Goal: Transaction & Acquisition: Purchase product/service

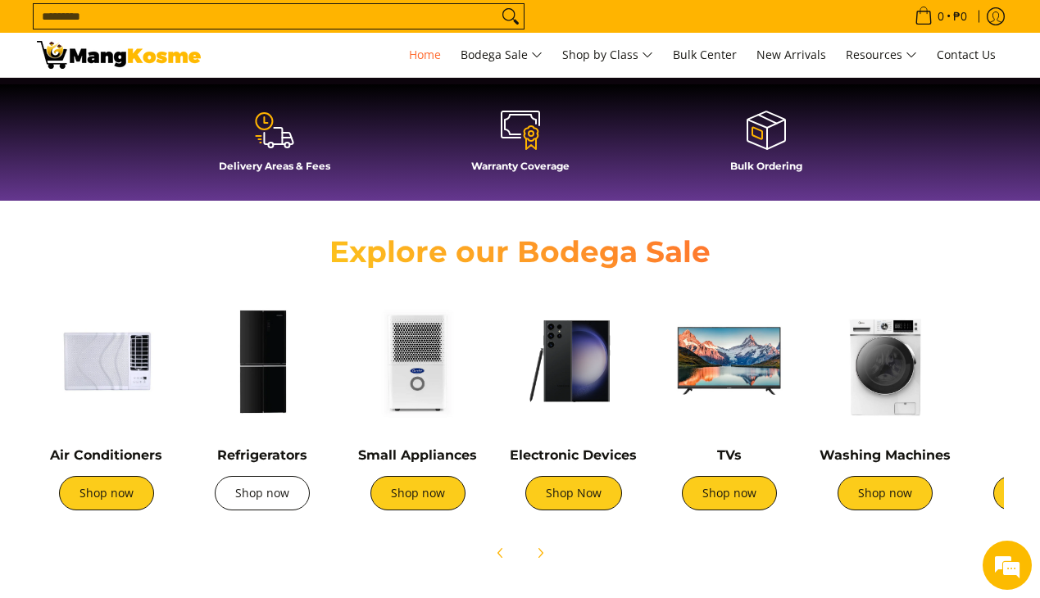
click at [267, 495] on link "Shop now" at bounding box center [262, 493] width 95 height 34
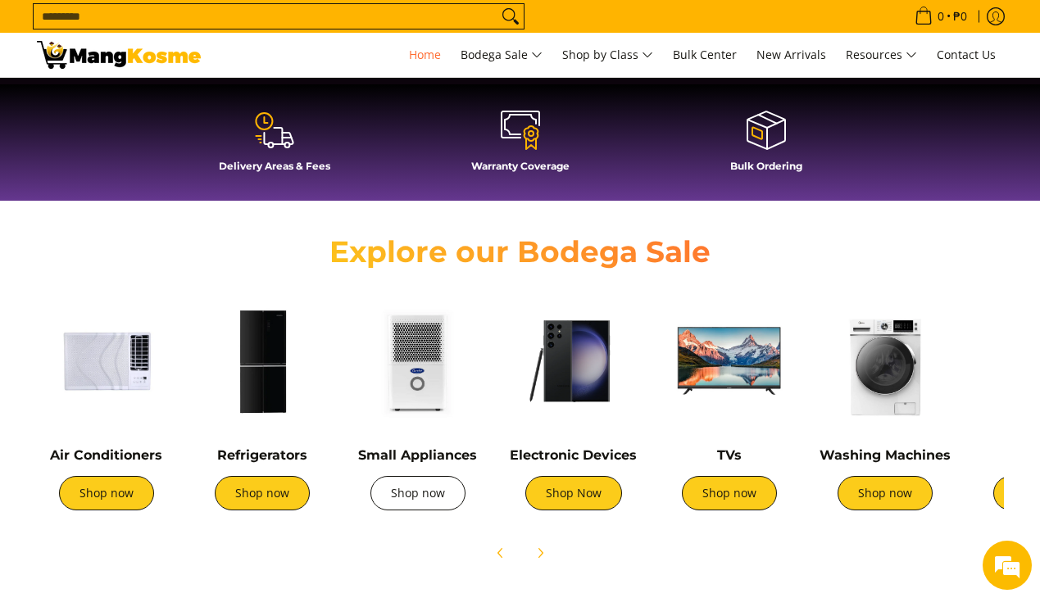
click at [421, 498] on link "Shop now" at bounding box center [417, 493] width 95 height 34
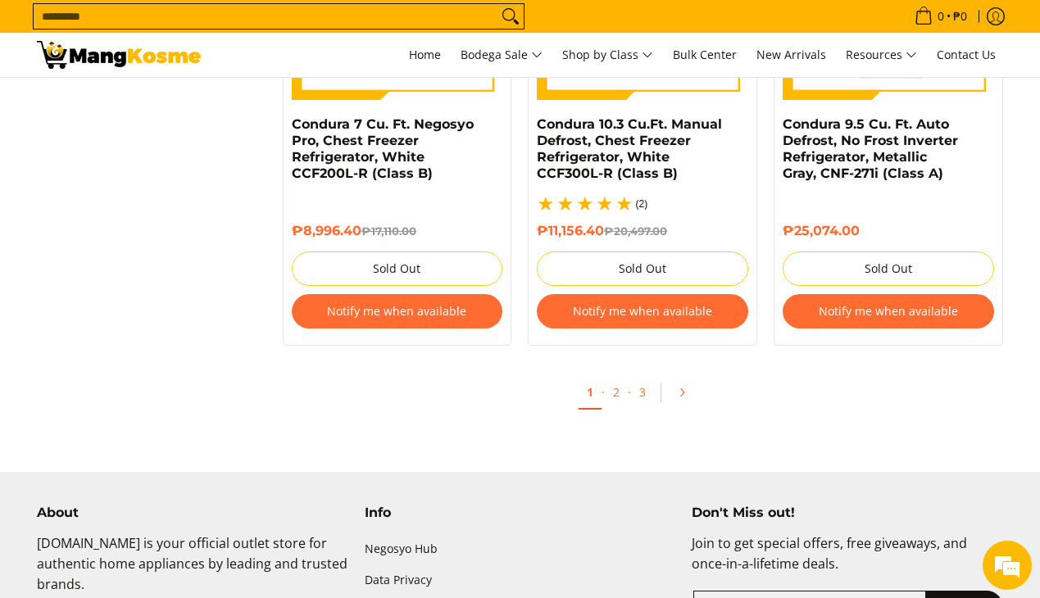
scroll to position [3691, 0]
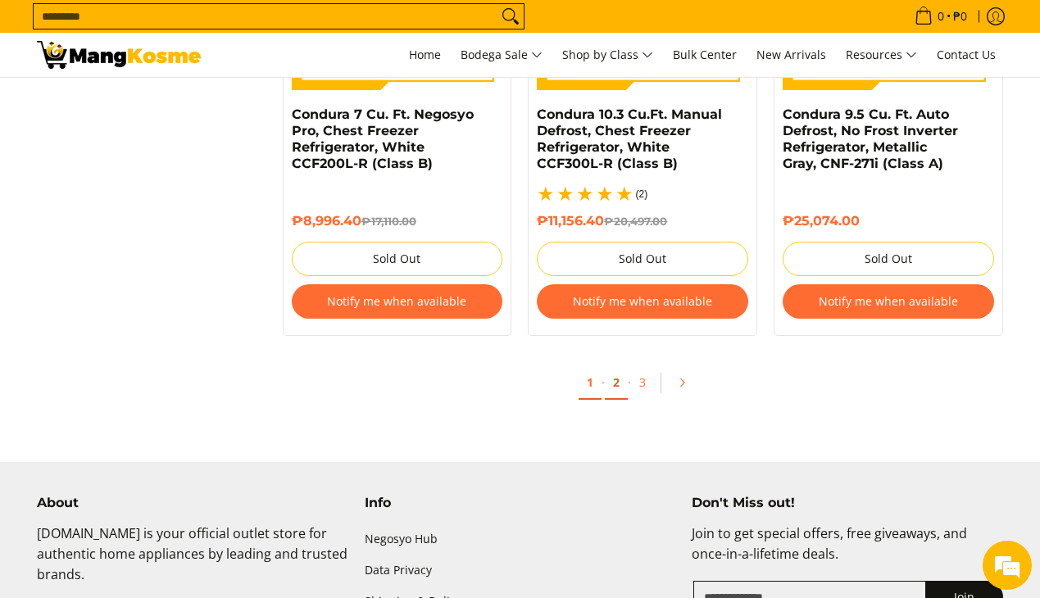
click at [615, 384] on link "2" at bounding box center [616, 383] width 23 height 34
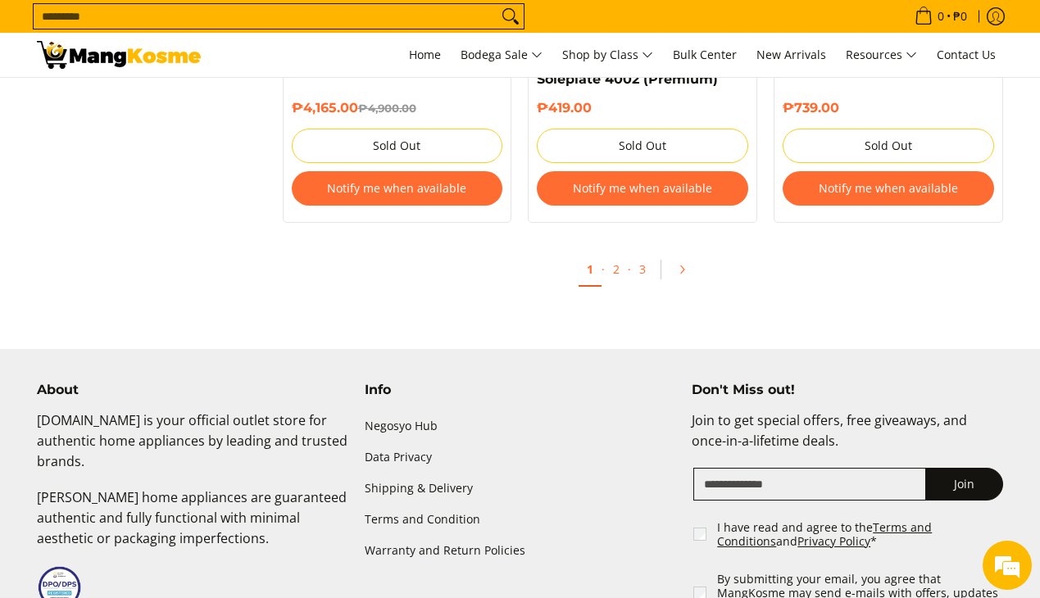
scroll to position [3562, 0]
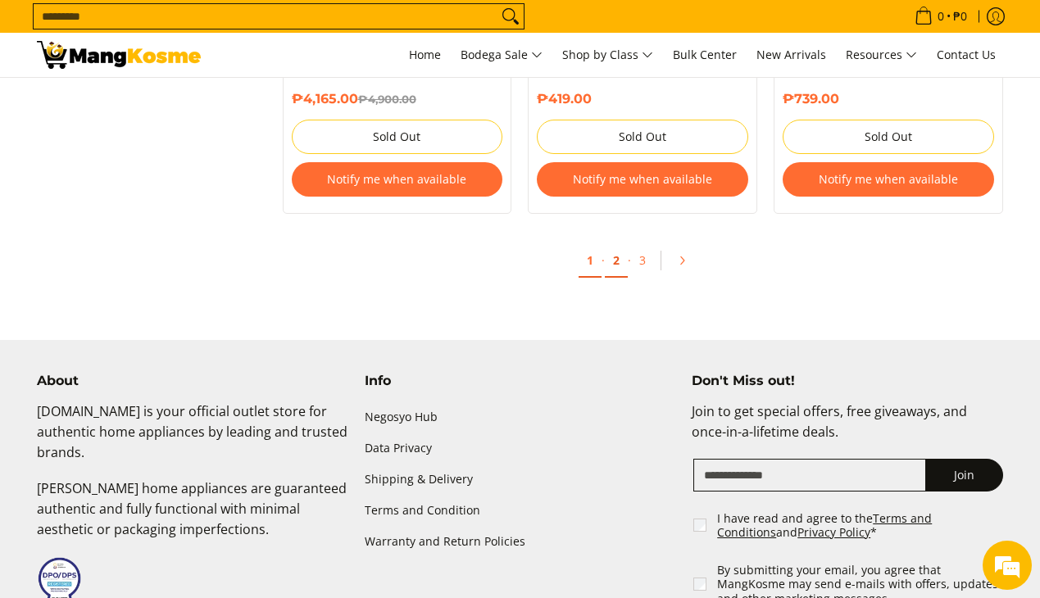
click at [613, 244] on link "2" at bounding box center [616, 261] width 23 height 34
click at [419, 60] on span "Home" at bounding box center [425, 55] width 32 height 16
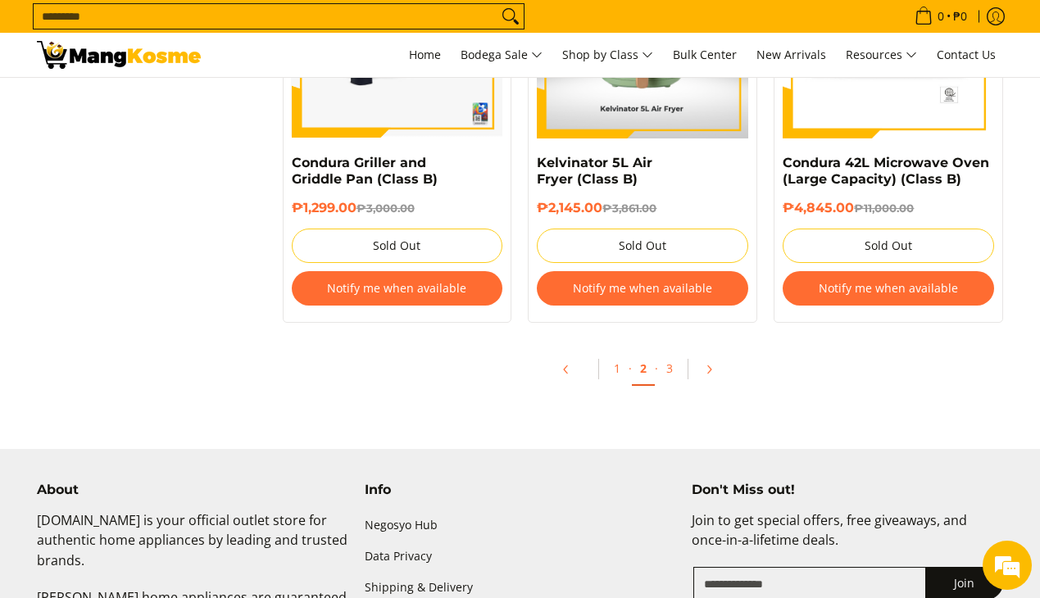
scroll to position [3529, 0]
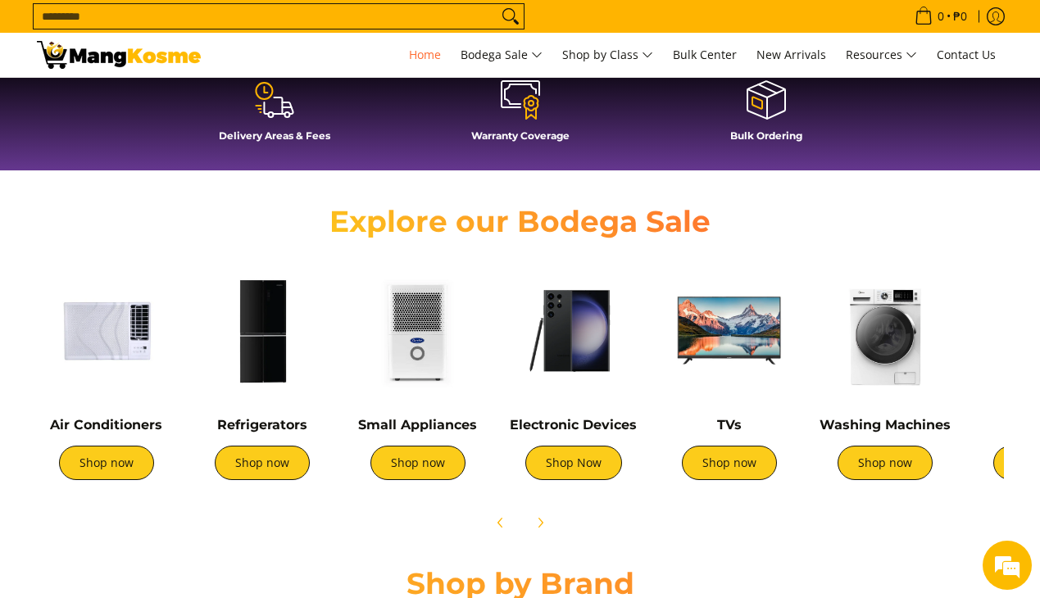
scroll to position [470, 0]
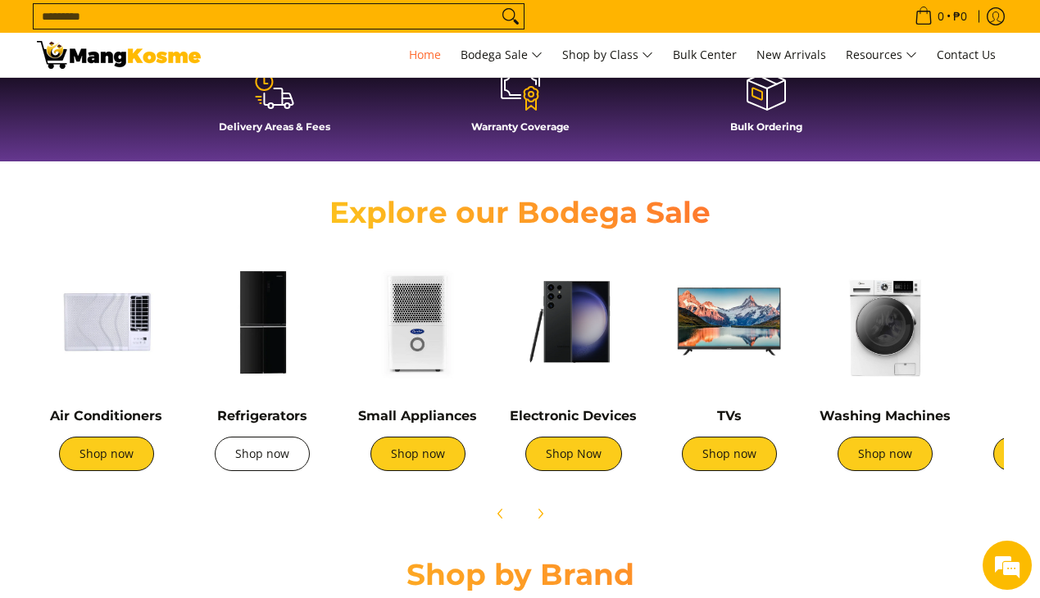
click at [269, 456] on link "Shop now" at bounding box center [262, 454] width 95 height 34
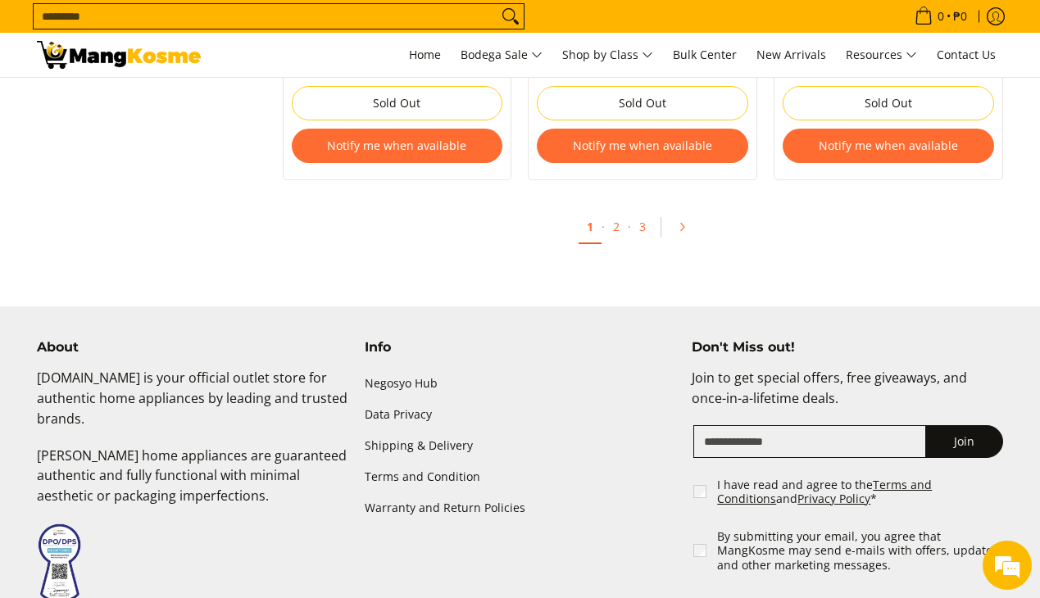
scroll to position [3848, 0]
click at [639, 228] on link "3" at bounding box center [642, 227] width 23 height 34
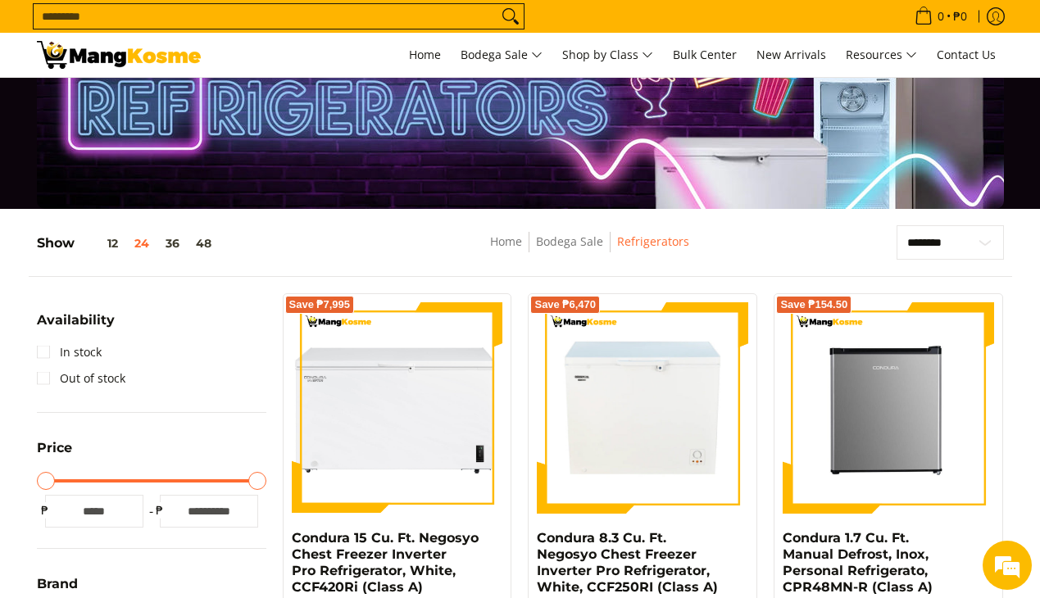
scroll to position [-2, 0]
